Goal: Task Accomplishment & Management: Manage account settings

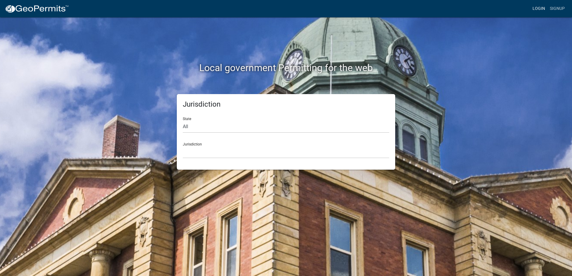
click at [542, 9] on link "Login" at bounding box center [538, 8] width 17 height 11
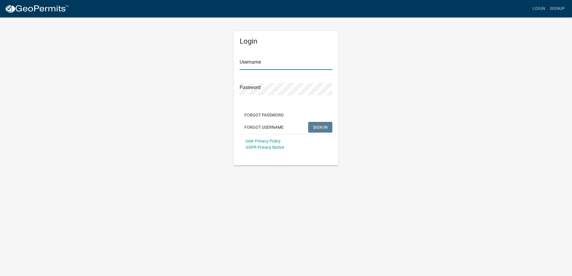
type input "[EMAIL_ADDRESS][DOMAIN_NAME][PERSON_NAME]"
click at [315, 128] on span "SIGN IN" at bounding box center [320, 127] width 15 height 5
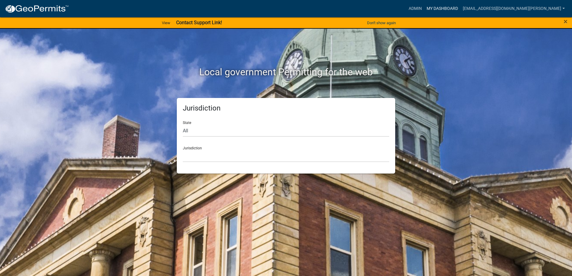
click at [460, 7] on link "My Dashboard" at bounding box center [442, 8] width 36 height 11
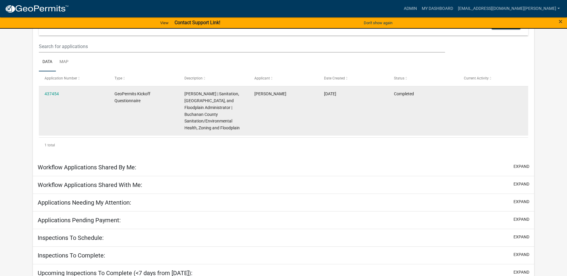
scroll to position [25, 0]
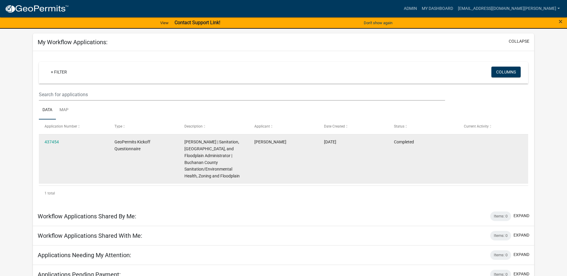
click at [54, 152] on datatable-body-cell "437454" at bounding box center [74, 159] width 70 height 49
click at [54, 139] on div "437454" at bounding box center [74, 142] width 58 height 7
click at [54, 142] on link "437454" at bounding box center [52, 142] width 14 height 5
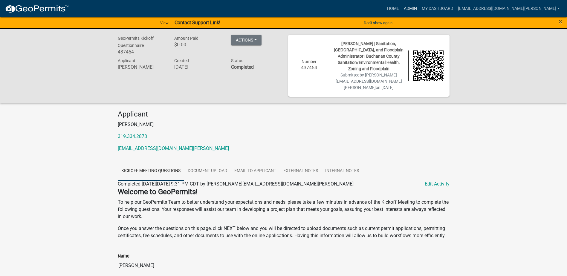
click at [419, 9] on link "Admin" at bounding box center [410, 8] width 18 height 11
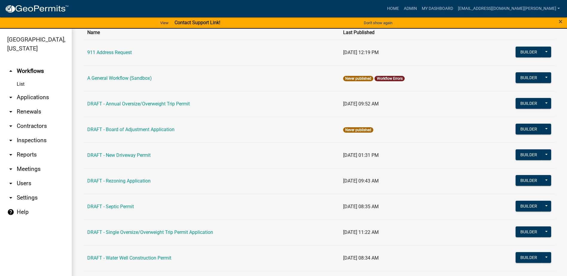
scroll to position [60, 0]
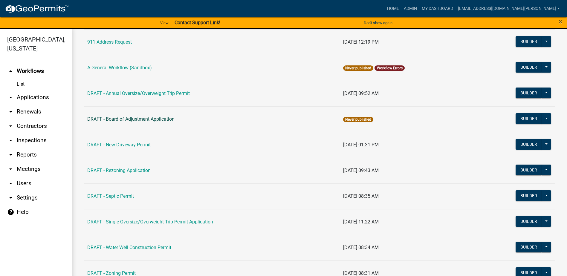
click at [114, 119] on link "DRAFT - Board of Adjustment Application" at bounding box center [130, 119] width 87 height 6
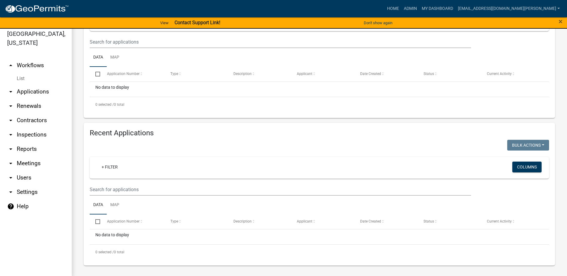
scroll to position [7, 0]
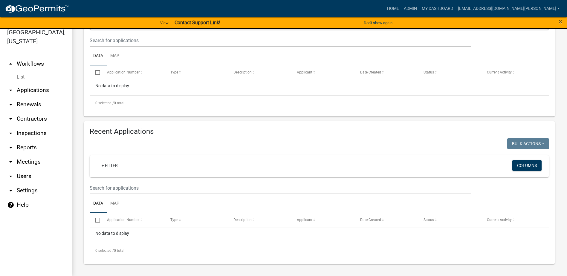
click at [11, 90] on icon "arrow_drop_down" at bounding box center [10, 90] width 7 height 7
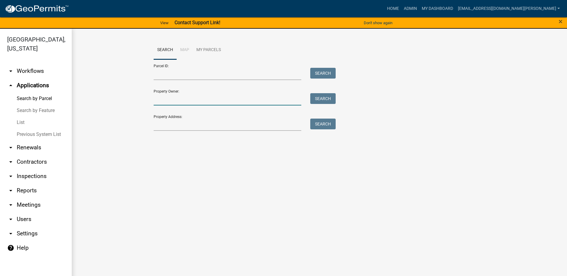
click at [172, 99] on input "Property Owner:" at bounding box center [228, 99] width 148 height 12
type input "[PERSON_NAME][GEOGRAPHIC_DATA]"
click at [326, 99] on button "Search" at bounding box center [322, 98] width 25 height 11
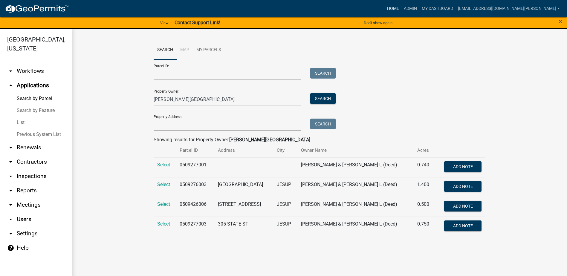
click at [401, 8] on link "Home" at bounding box center [393, 8] width 17 height 11
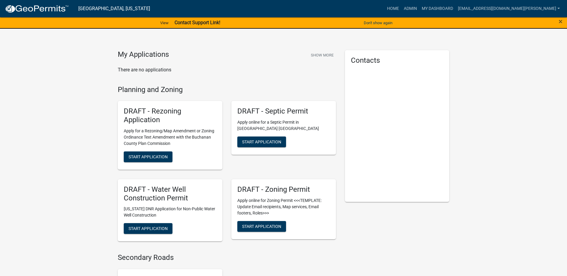
click at [157, 115] on h5 "DRAFT - Rezoning Application" at bounding box center [170, 115] width 93 height 17
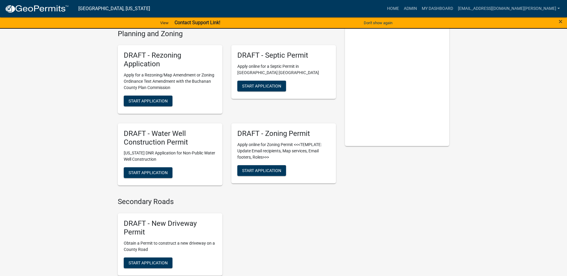
scroll to position [45, 0]
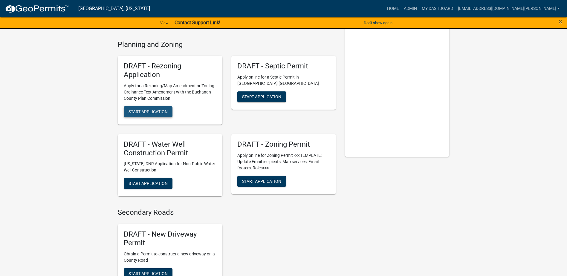
click at [152, 111] on span "Start Application" at bounding box center [148, 111] width 39 height 5
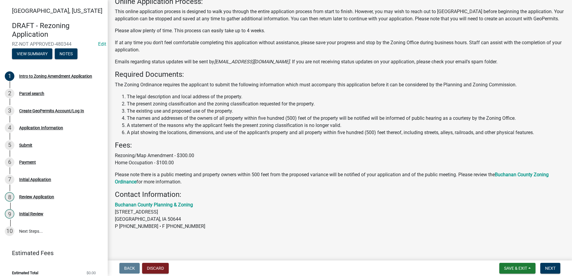
scroll to position [48, 0]
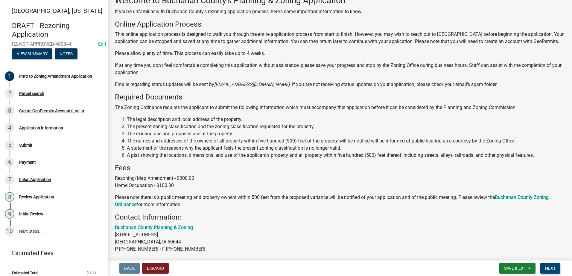
click at [554, 268] on span "Next" at bounding box center [550, 268] width 10 height 5
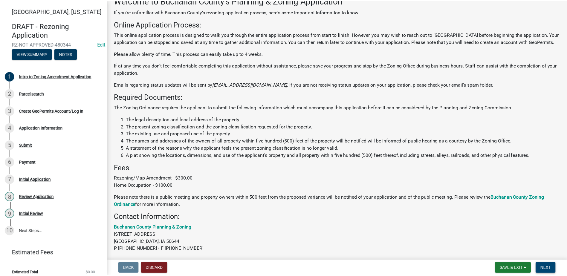
scroll to position [0, 0]
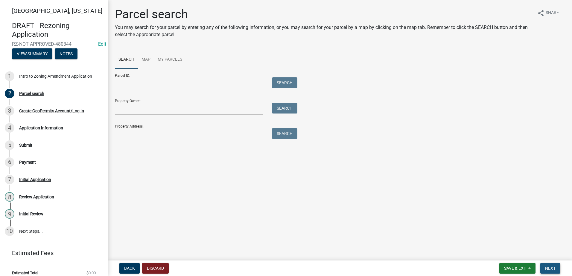
click at [554, 268] on span "Next" at bounding box center [550, 268] width 10 height 5
click at [128, 268] on span "Back" at bounding box center [129, 268] width 11 height 5
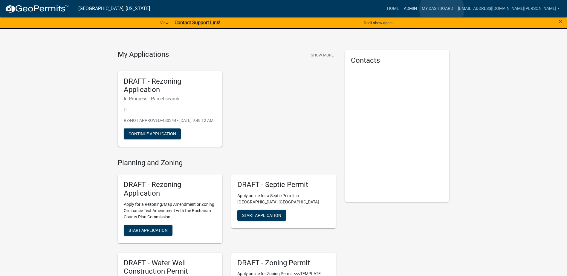
click at [419, 10] on link "Admin" at bounding box center [410, 8] width 18 height 11
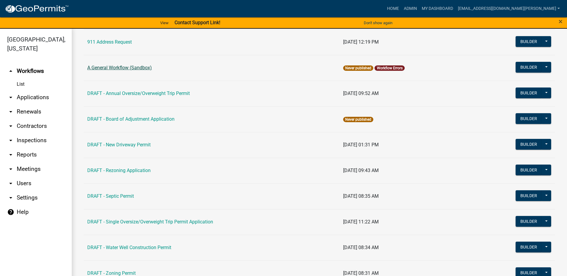
scroll to position [90, 0]
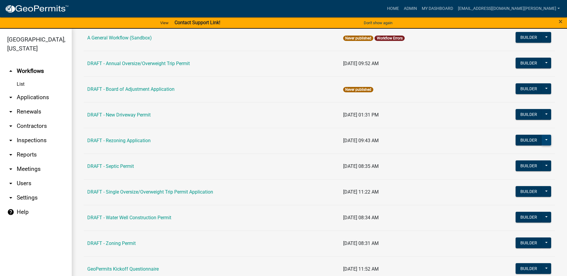
click at [543, 142] on button at bounding box center [547, 140] width 10 height 11
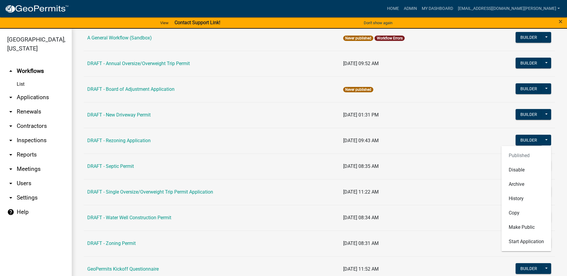
click at [254, 136] on td "DRAFT - Rezoning Application" at bounding box center [212, 141] width 256 height 26
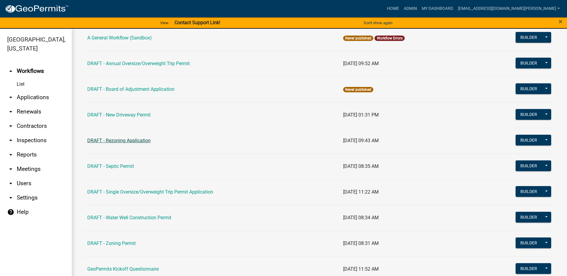
click at [141, 141] on link "DRAFT - Rezoning Application" at bounding box center [118, 141] width 63 height 6
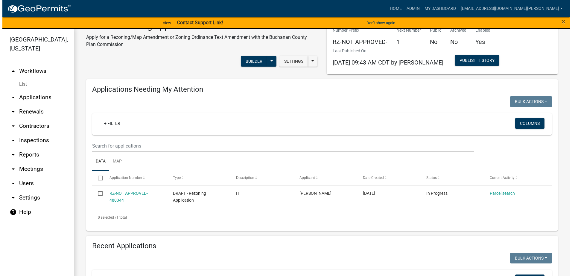
scroll to position [30, 0]
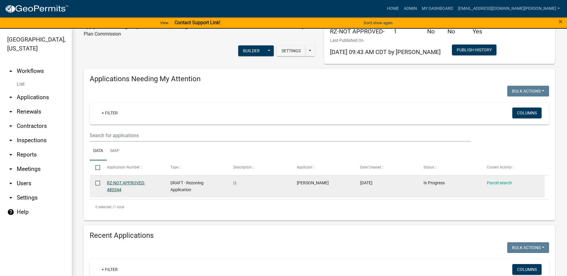
click at [115, 182] on link "RZ-NOT APPROVED-480344" at bounding box center [126, 187] width 38 height 12
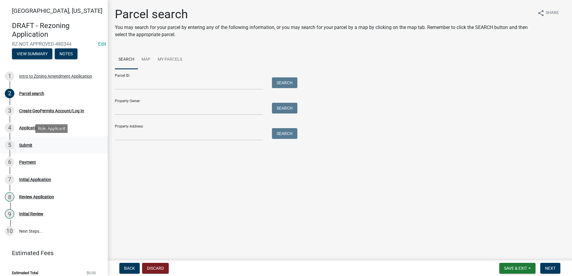
click at [27, 145] on div "Submit" at bounding box center [25, 145] width 13 height 4
click at [26, 121] on link "4 Application Information" at bounding box center [54, 127] width 108 height 17
click at [30, 197] on div "Review Application" at bounding box center [36, 197] width 35 height 4
click at [21, 178] on div "Initial Application" at bounding box center [35, 180] width 32 height 4
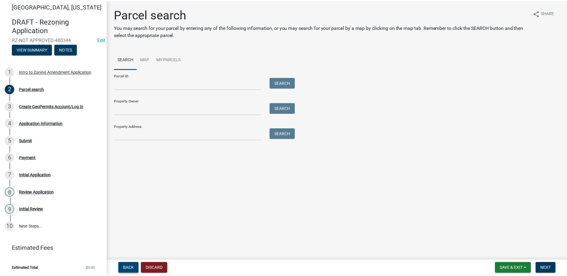
scroll to position [6, 0]
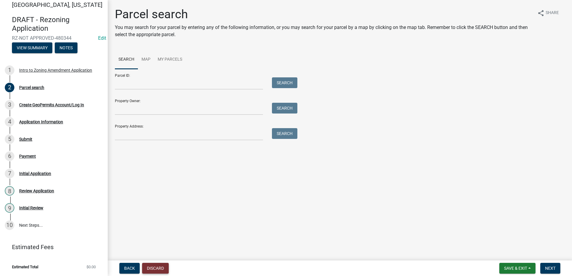
click at [151, 268] on button "Discard" at bounding box center [155, 268] width 27 height 11
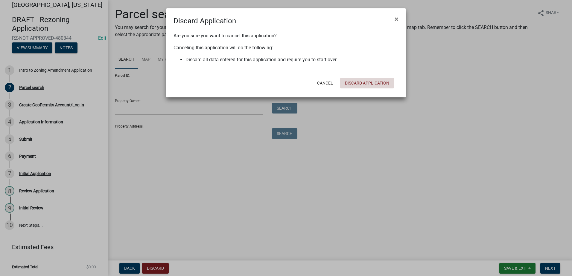
click at [352, 82] on button "Discard Application" at bounding box center [367, 83] width 54 height 11
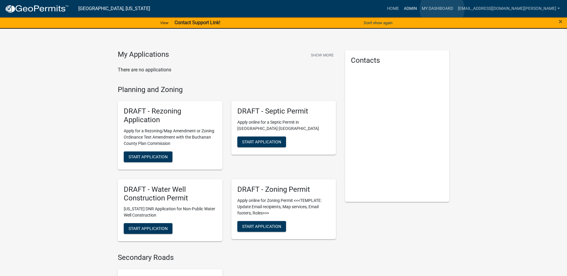
click at [419, 9] on link "Admin" at bounding box center [410, 8] width 18 height 11
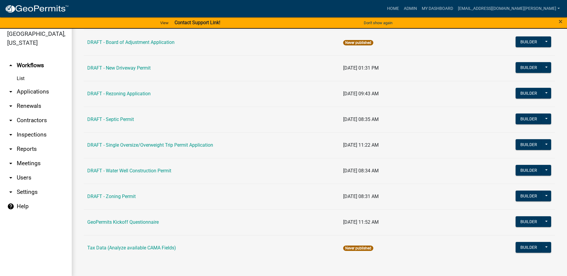
scroll to position [7, 0]
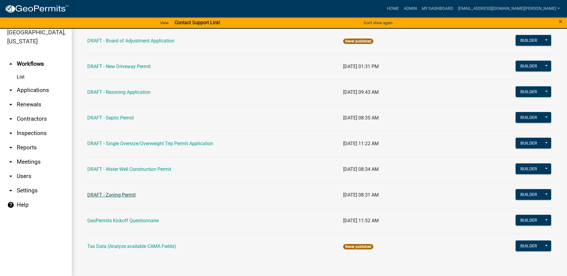
click at [128, 193] on link "DRAFT - Zoning Permit" at bounding box center [111, 195] width 48 height 6
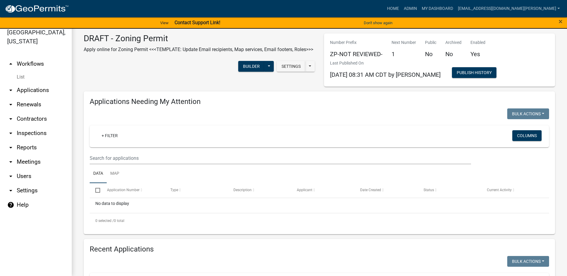
click at [16, 175] on link "arrow_drop_down Users" at bounding box center [36, 176] width 72 height 14
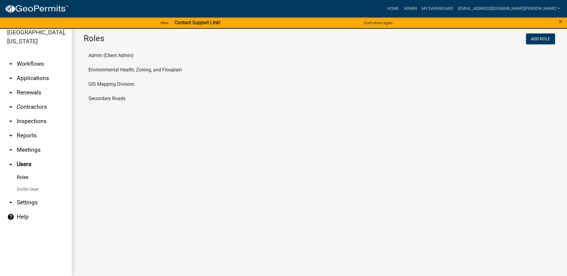
click at [10, 63] on icon "arrow_drop_down" at bounding box center [10, 63] width 7 height 7
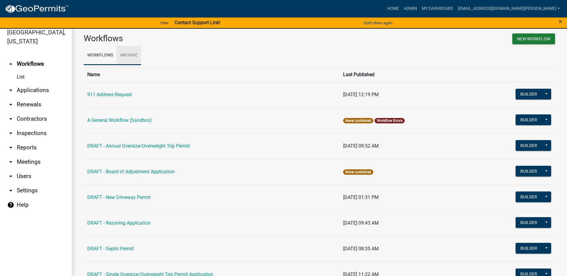
click at [129, 56] on link "Archive" at bounding box center [129, 55] width 25 height 19
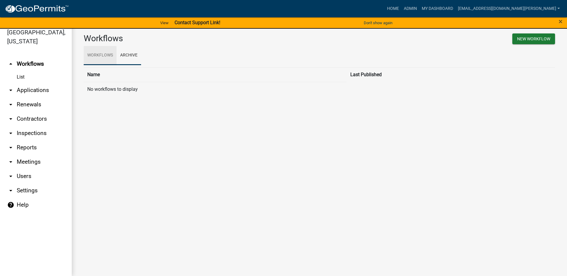
click at [101, 56] on link "Workflows" at bounding box center [100, 55] width 33 height 19
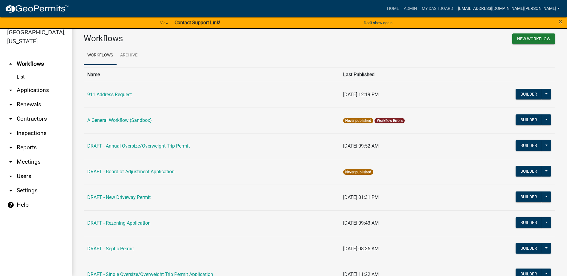
click at [534, 8] on link "[EMAIL_ADDRESS][DOMAIN_NAME][PERSON_NAME]" at bounding box center [509, 8] width 107 height 11
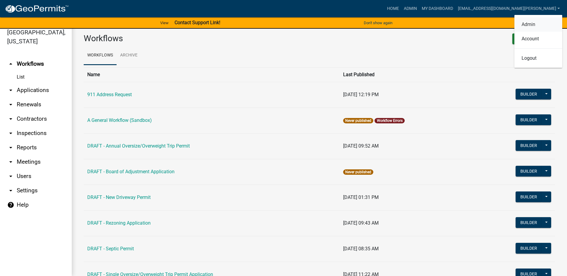
click at [533, 23] on link "Admin" at bounding box center [538, 24] width 48 height 14
